Goal: Navigation & Orientation: Find specific page/section

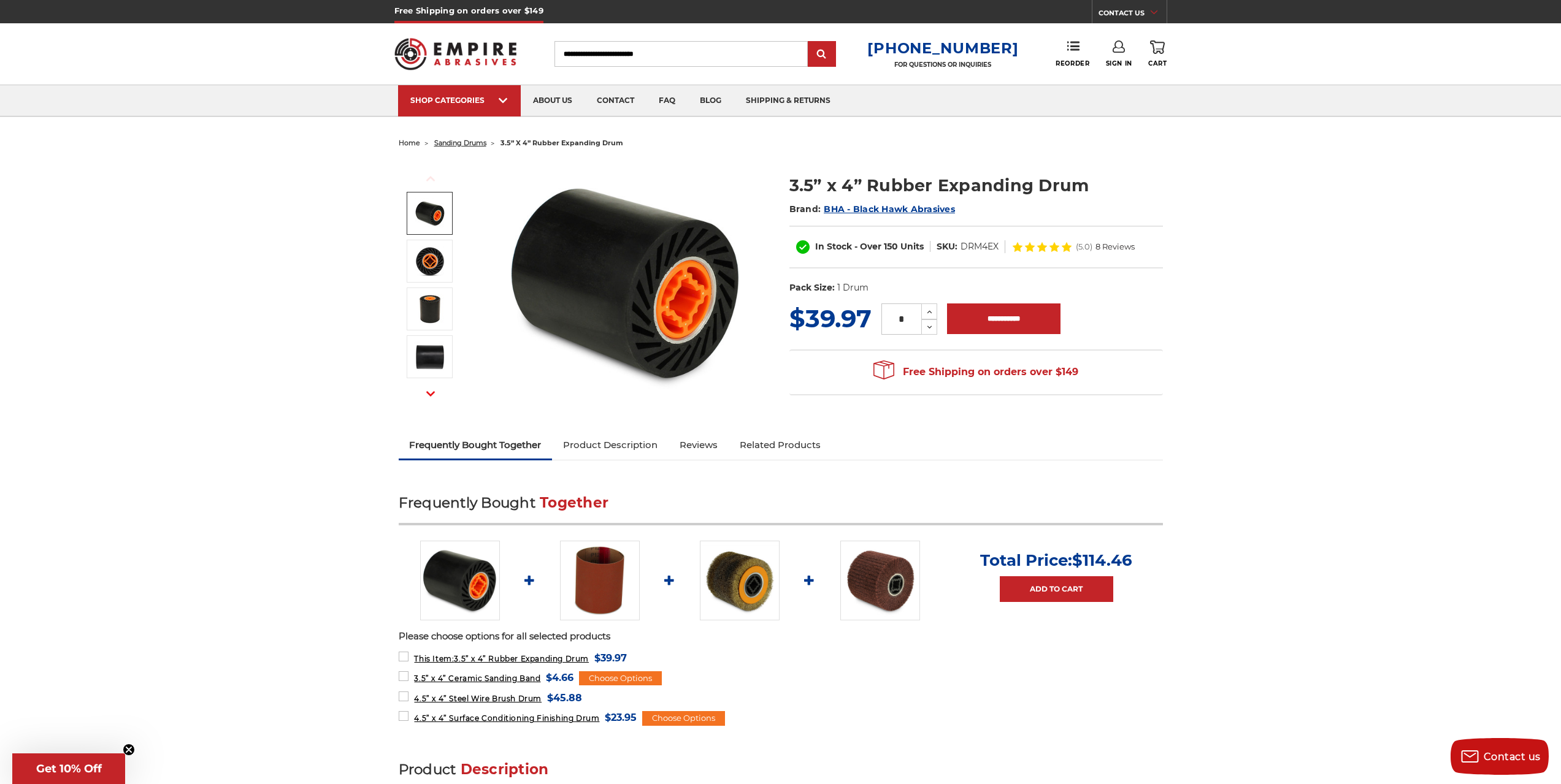
click at [472, 143] on span "sanding drums" at bounding box center [460, 142] width 52 height 9
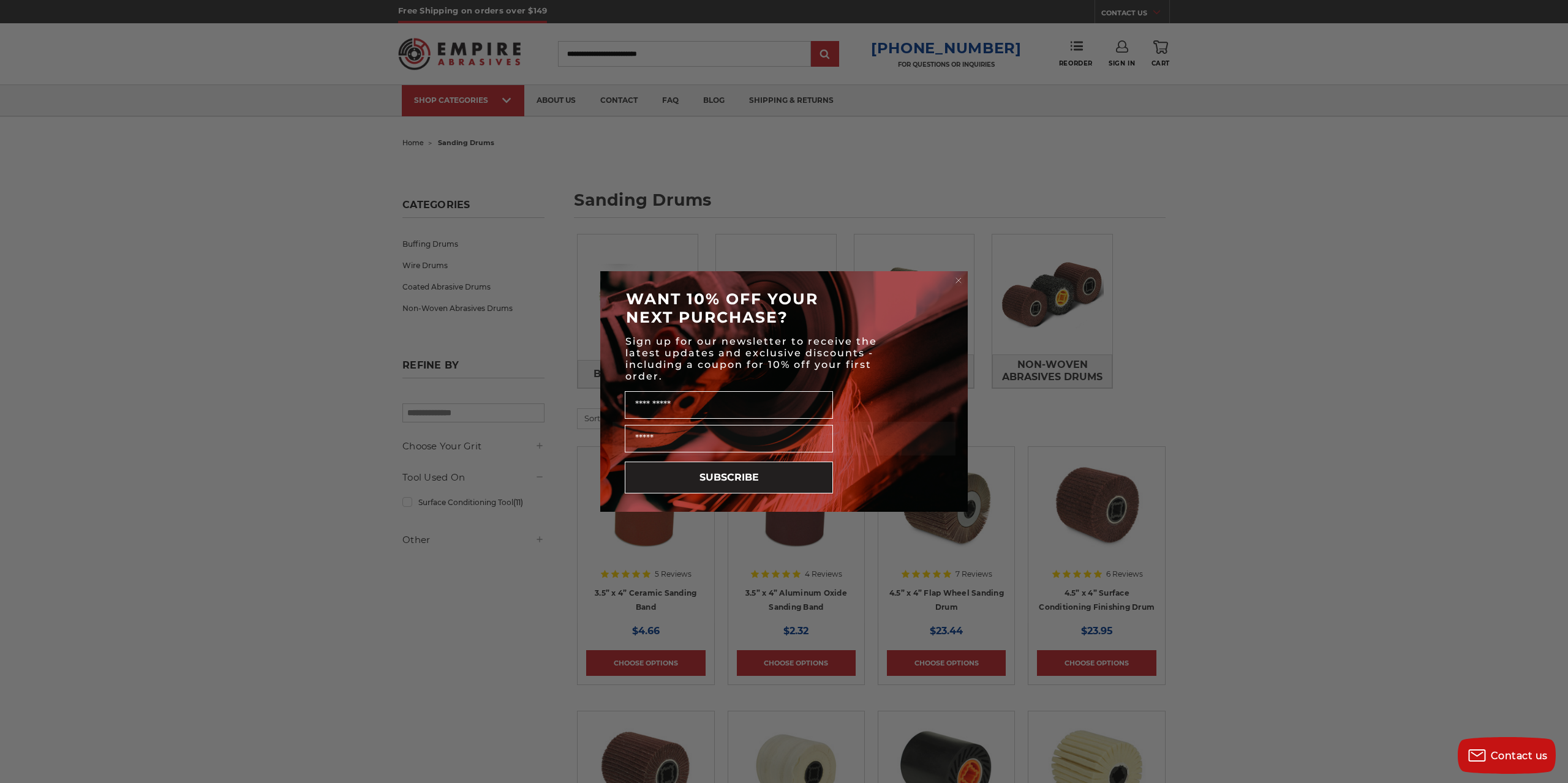
click at [959, 279] on circle "Close dialog" at bounding box center [959, 280] width 11 height 11
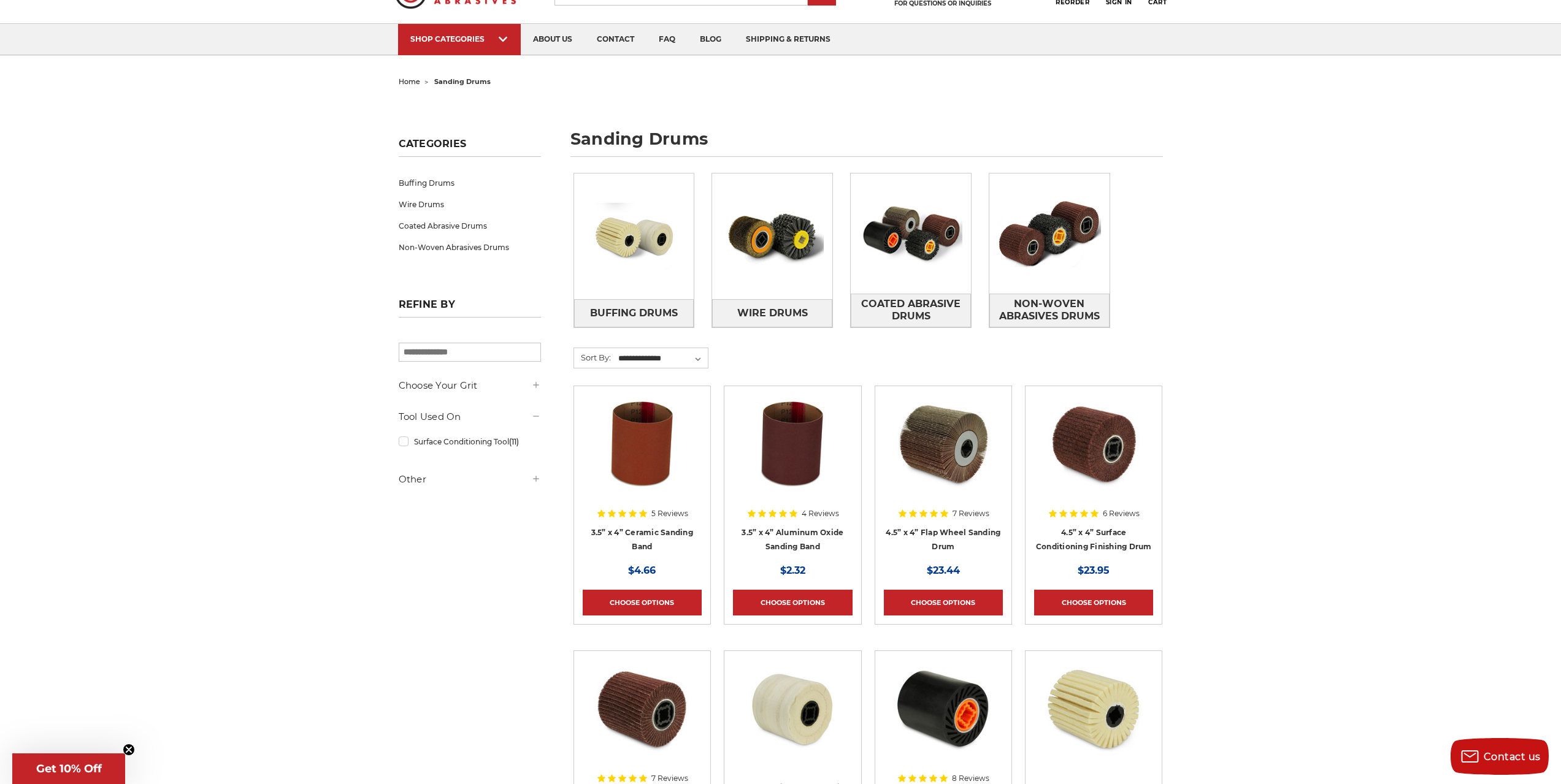
scroll to position [123, 0]
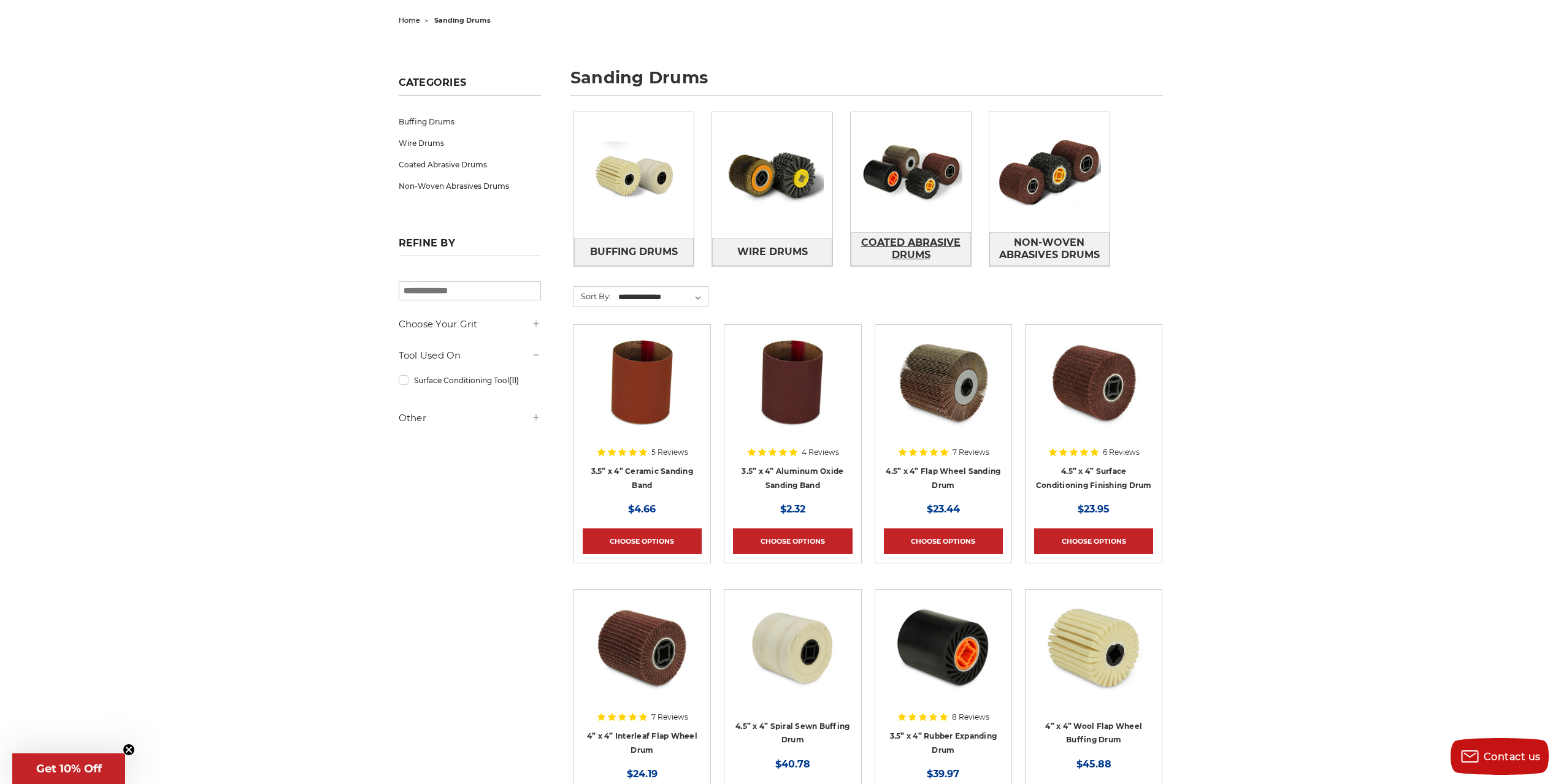
click at [925, 239] on span "Coated Abrasive Drums" at bounding box center [911, 248] width 119 height 33
